Goal: Use online tool/utility: Use online tool/utility

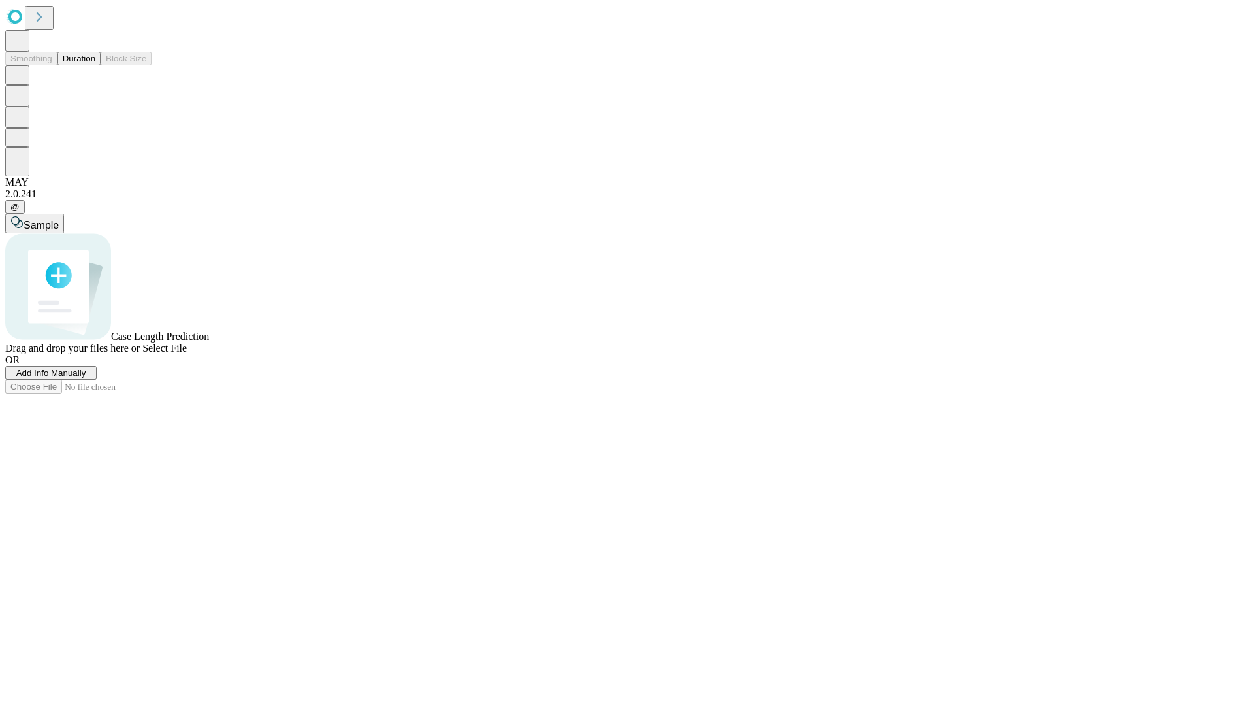
click at [187, 353] on span "Select File" at bounding box center [164, 347] width 44 height 11
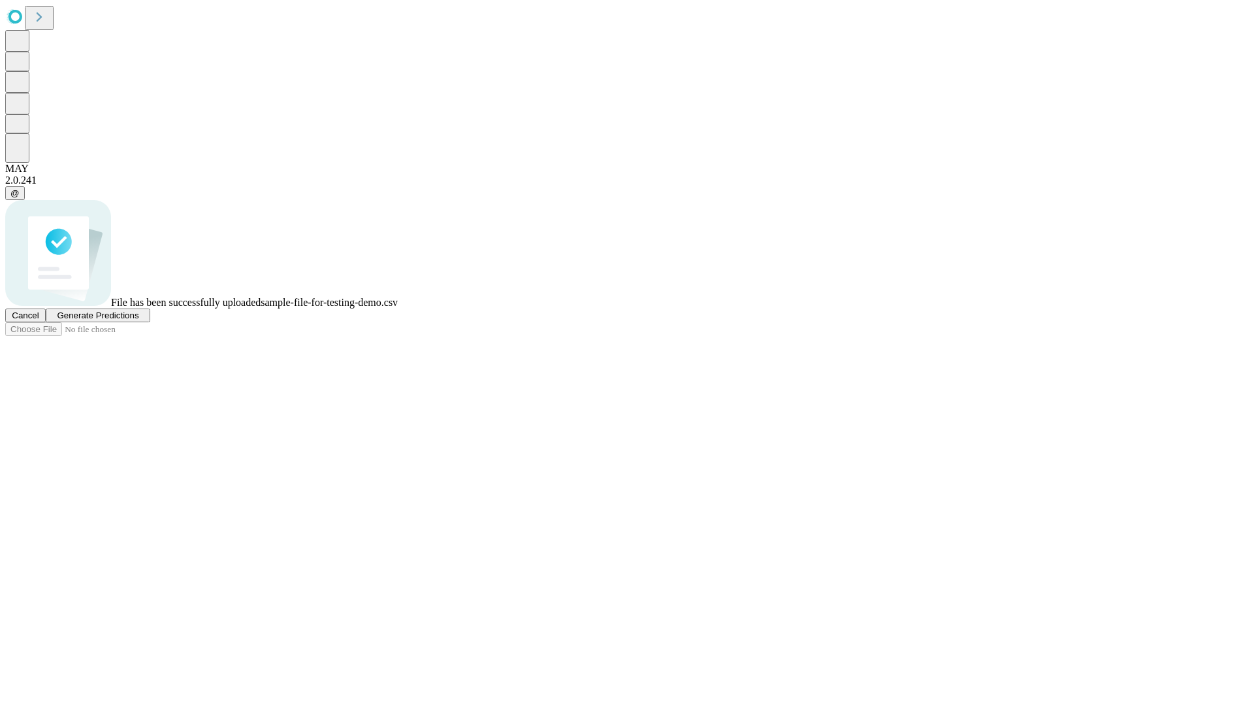
click at [139, 320] on span "Generate Predictions" at bounding box center [98, 315] width 82 height 10
